Goal: Download file/media

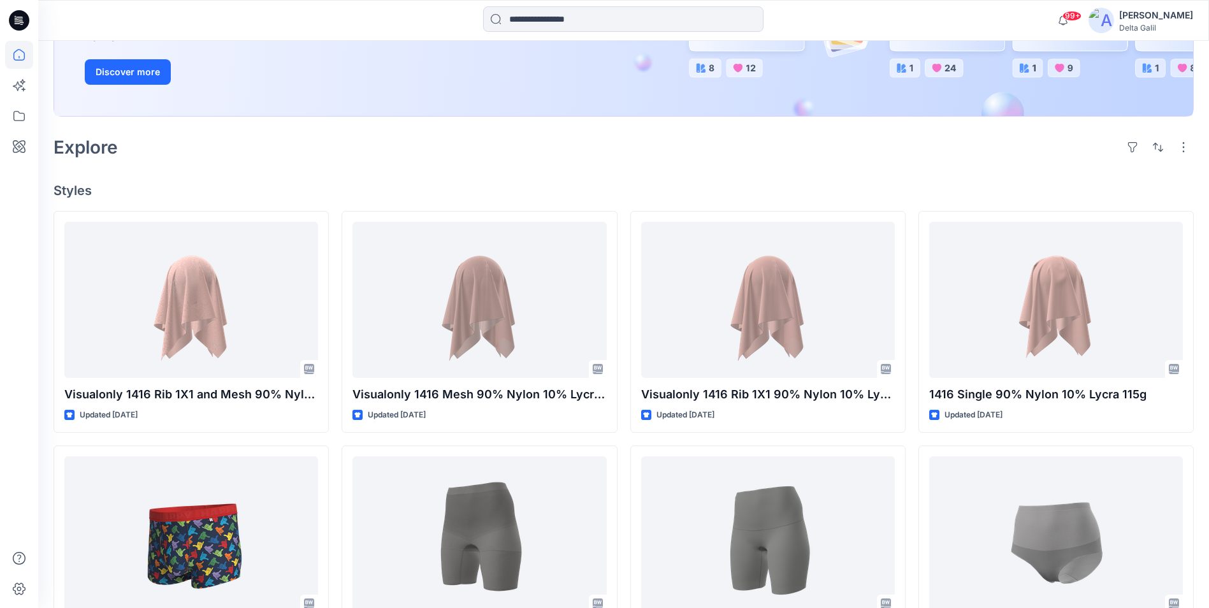
scroll to position [255, 0]
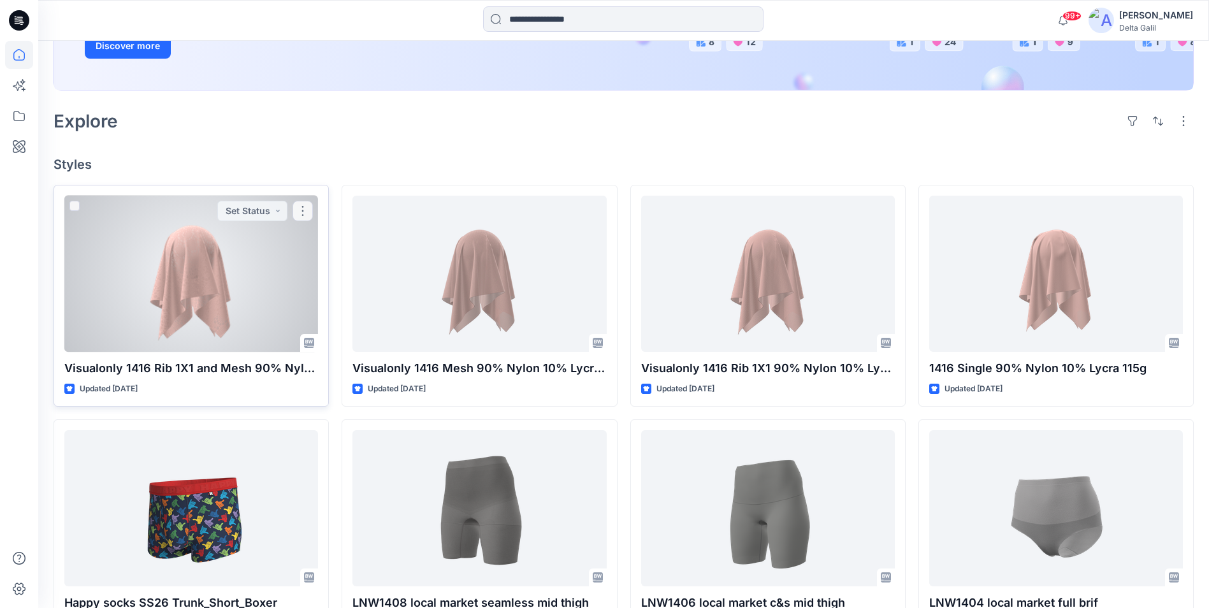
click at [252, 268] on div at bounding box center [191, 274] width 254 height 156
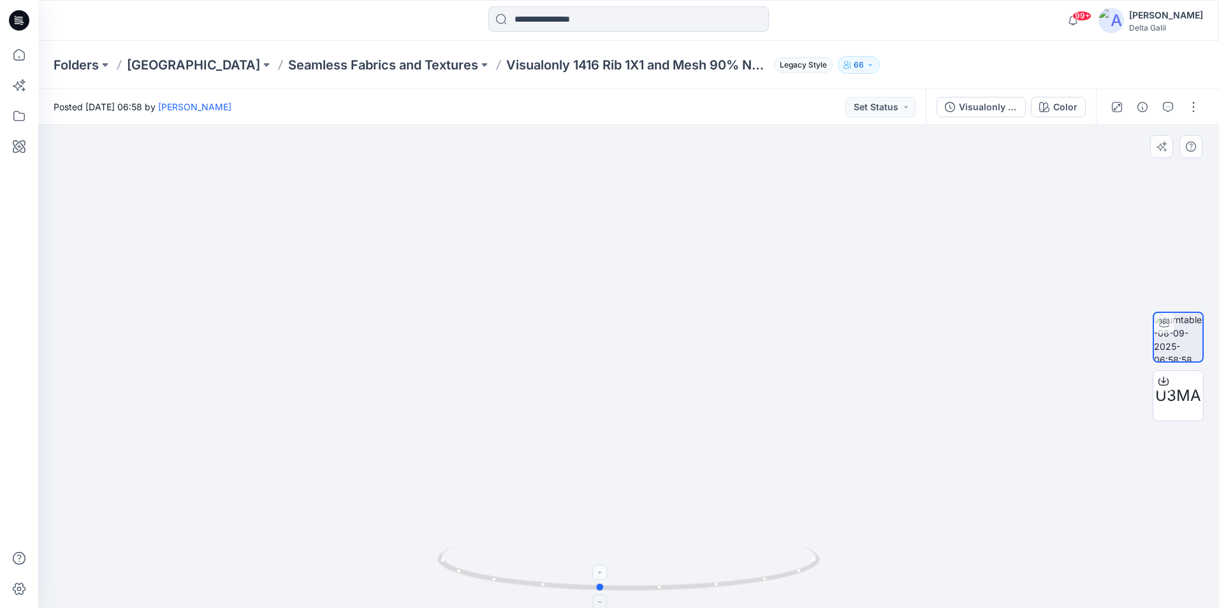
drag, startPoint x: 652, startPoint y: 588, endPoint x: 624, endPoint y: 574, distance: 31.7
click at [624, 574] on icon at bounding box center [630, 570] width 386 height 48
drag, startPoint x: 502, startPoint y: 351, endPoint x: 580, endPoint y: 439, distance: 117.5
click at [580, 439] on img at bounding box center [628, 324] width 829 height 567
drag, startPoint x: 600, startPoint y: 587, endPoint x: 434, endPoint y: 595, distance: 166.0
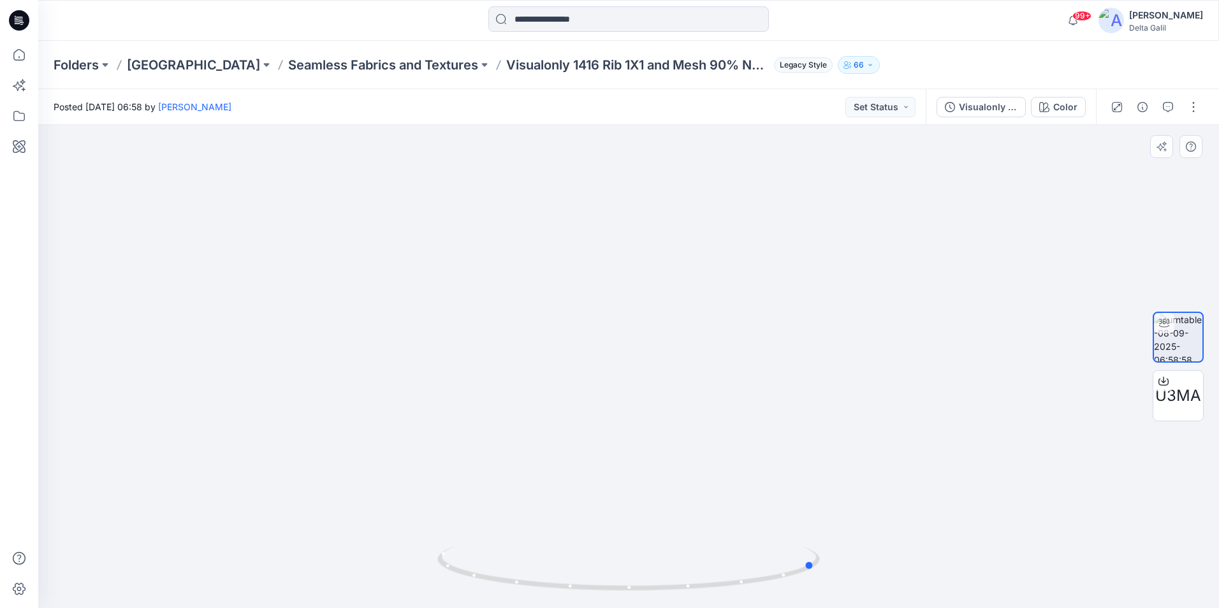
click at [434, 595] on div at bounding box center [628, 366] width 1181 height 483
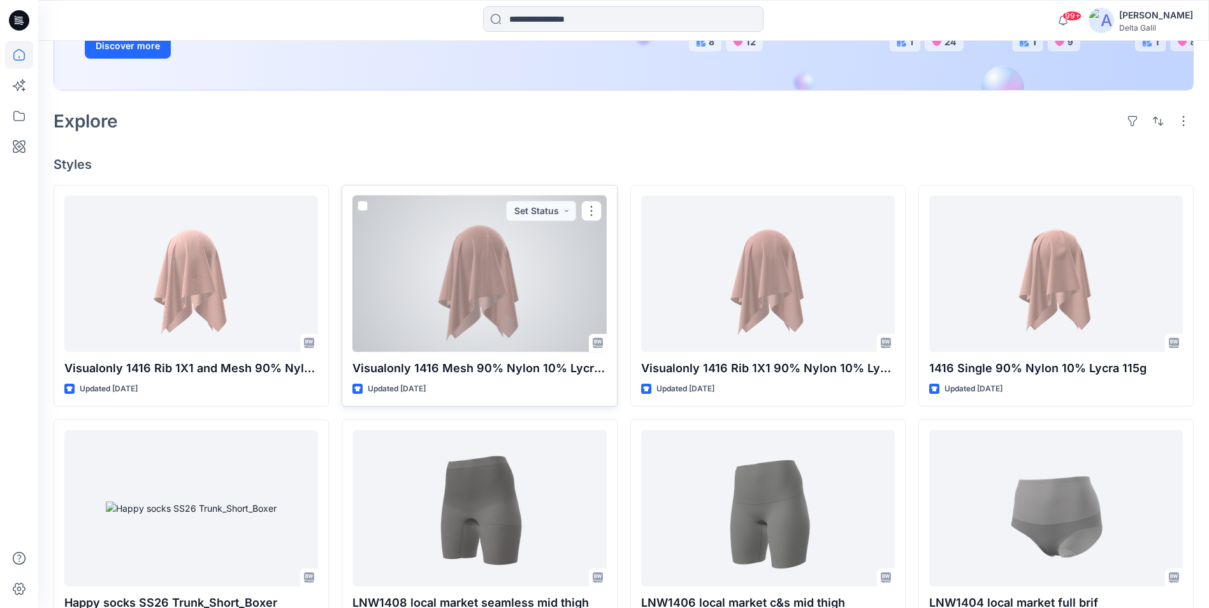
click at [486, 296] on div at bounding box center [480, 274] width 254 height 156
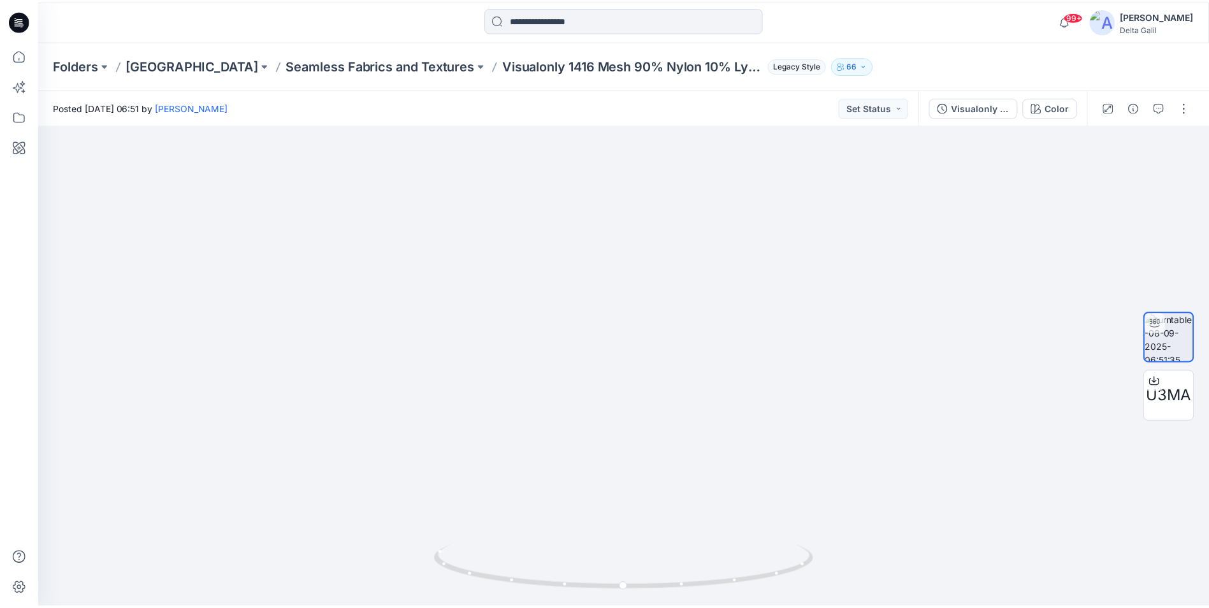
scroll to position [255, 0]
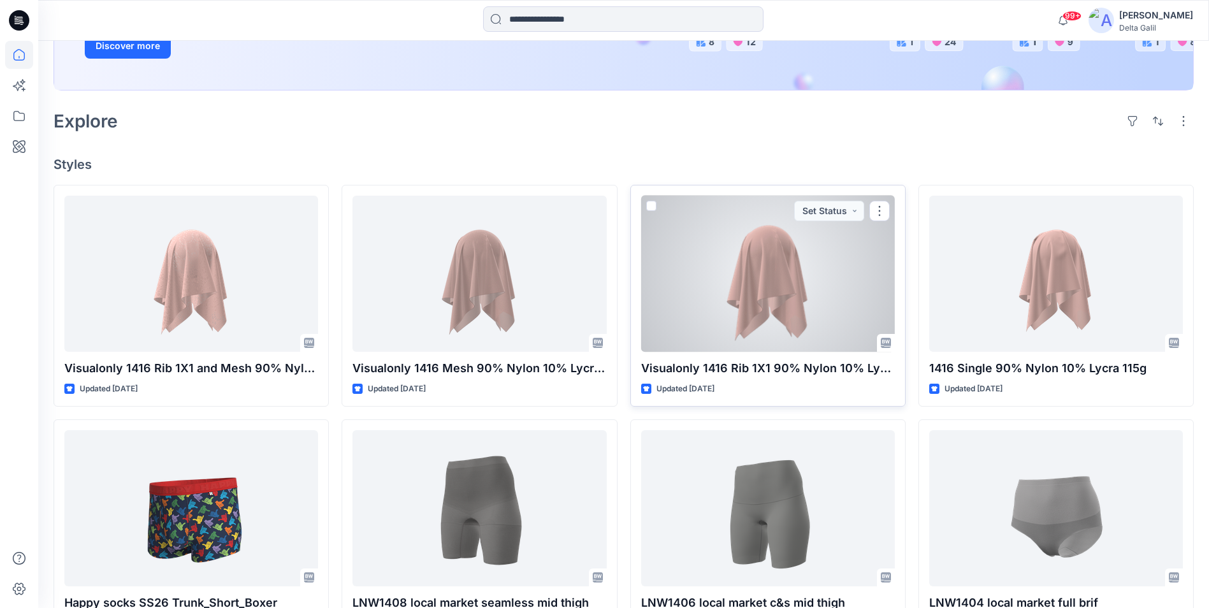
click at [759, 300] on div at bounding box center [768, 274] width 254 height 156
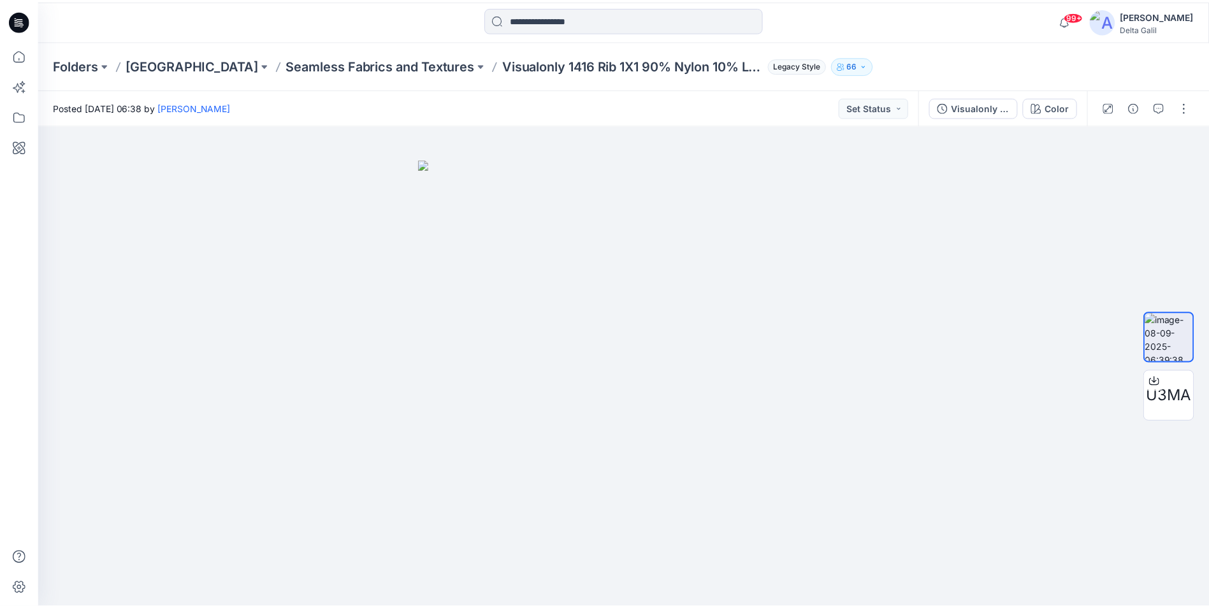
scroll to position [255, 0]
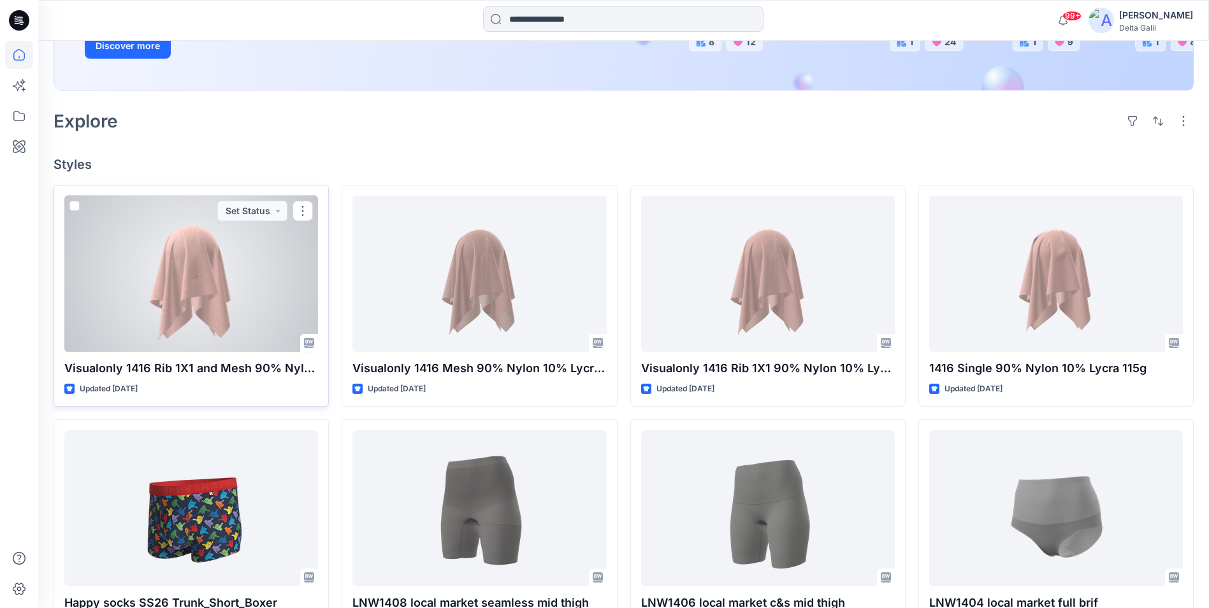
click at [207, 286] on div at bounding box center [191, 274] width 254 height 156
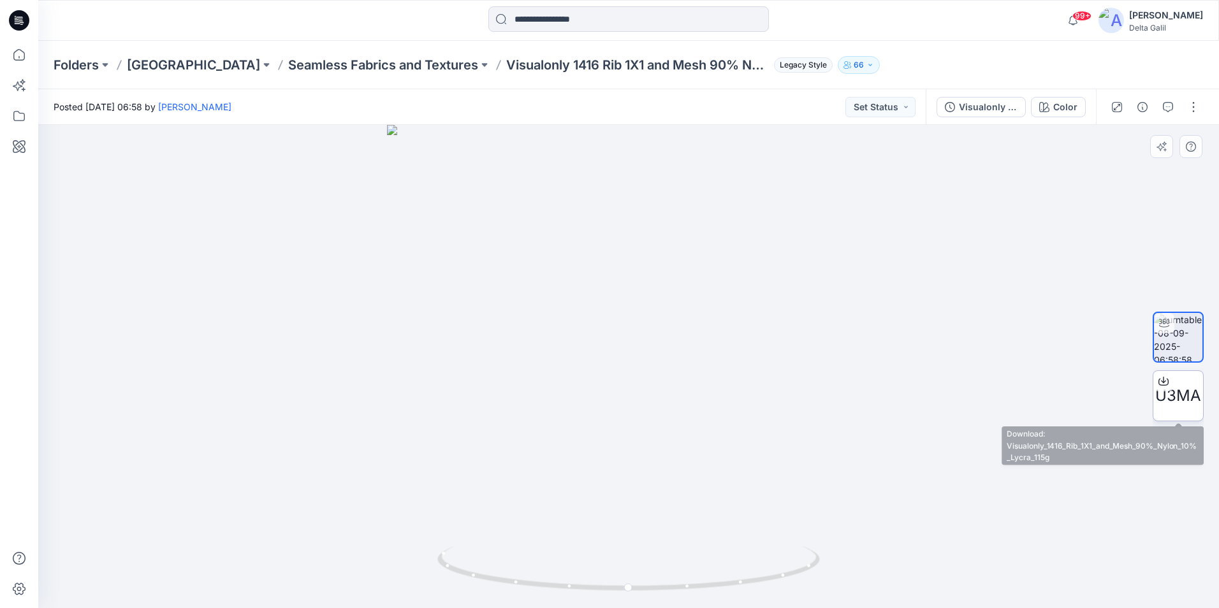
click at [1164, 393] on span "U3MA" at bounding box center [1178, 395] width 46 height 23
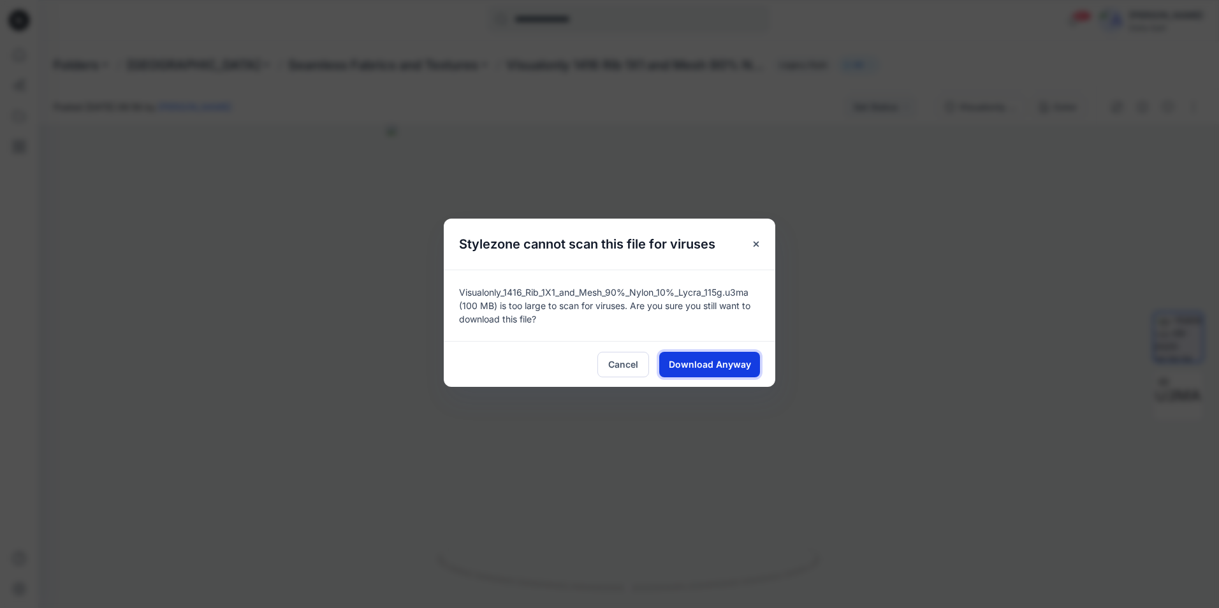
click at [699, 369] on span "Download Anyway" at bounding box center [710, 364] width 82 height 13
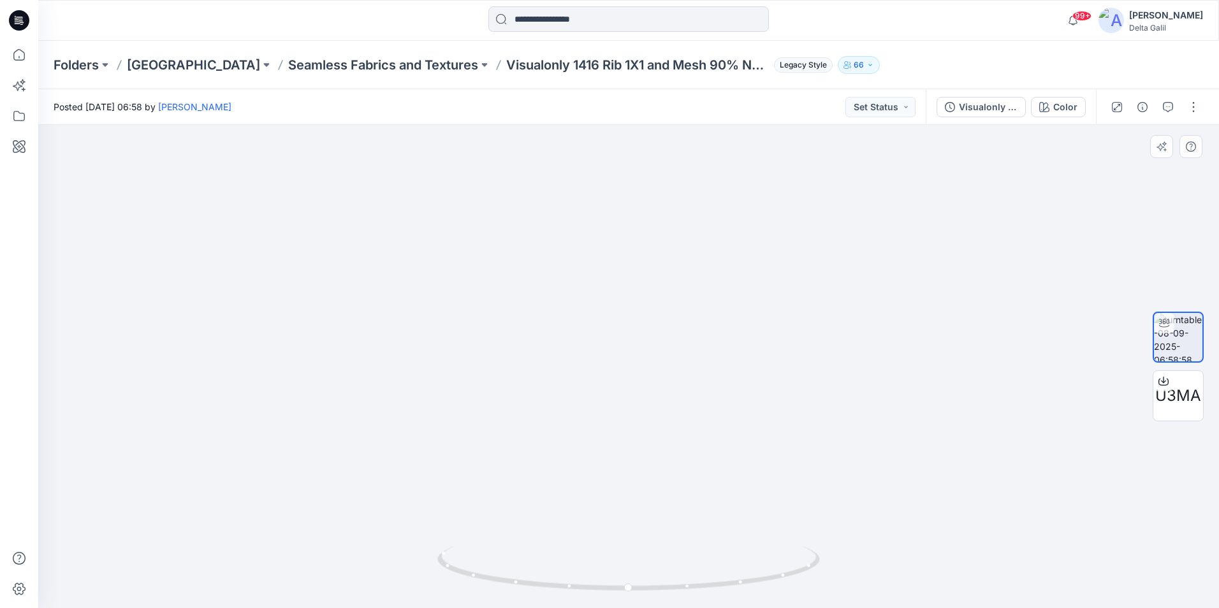
drag, startPoint x: 684, startPoint y: 303, endPoint x: 675, endPoint y: 354, distance: 51.8
click at [675, 354] on img at bounding box center [628, 301] width 829 height 614
